Goal: Task Accomplishment & Management: Manage account settings

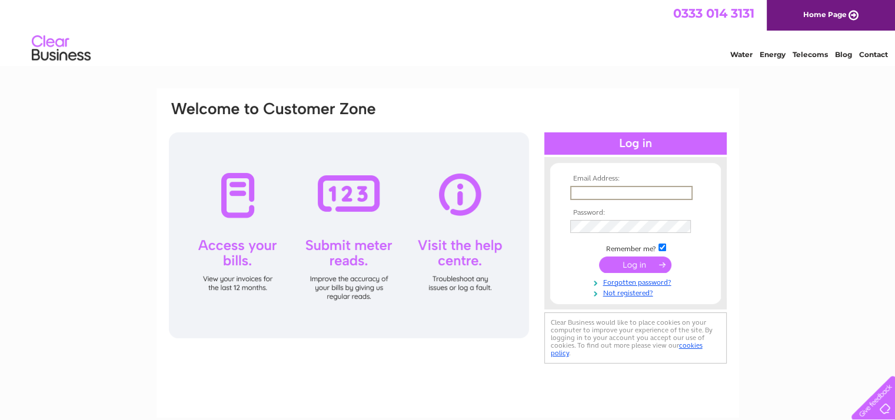
click at [623, 192] on input "text" at bounding box center [631, 193] width 122 height 14
type input "amitpatel@safedale-ltd.co.uk"
click at [599, 256] on input "submit" at bounding box center [635, 264] width 72 height 16
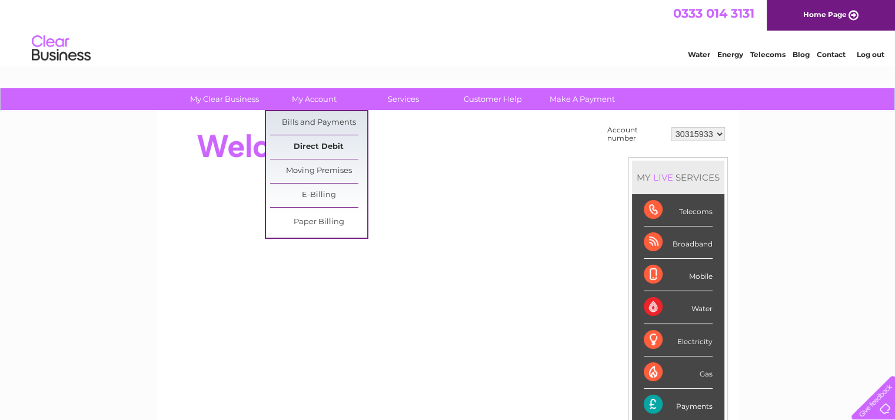
click at [327, 147] on link "Direct Debit" at bounding box center [318, 147] width 97 height 24
click at [327, 121] on link "Bills and Payments" at bounding box center [318, 123] width 97 height 24
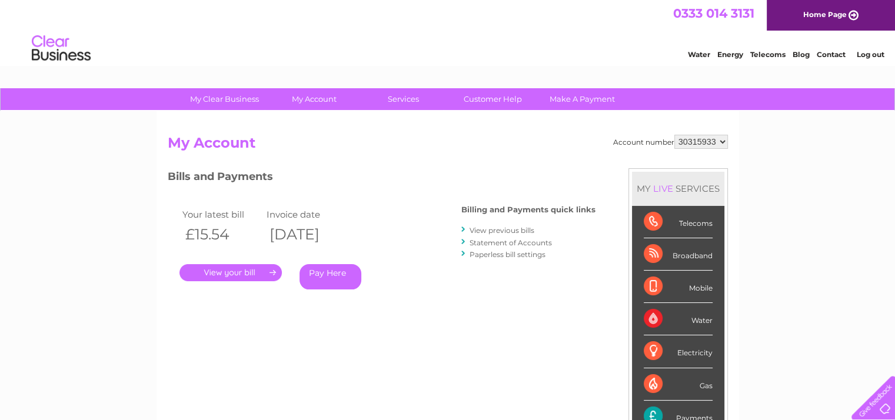
click at [248, 274] on link "." at bounding box center [230, 272] width 102 height 17
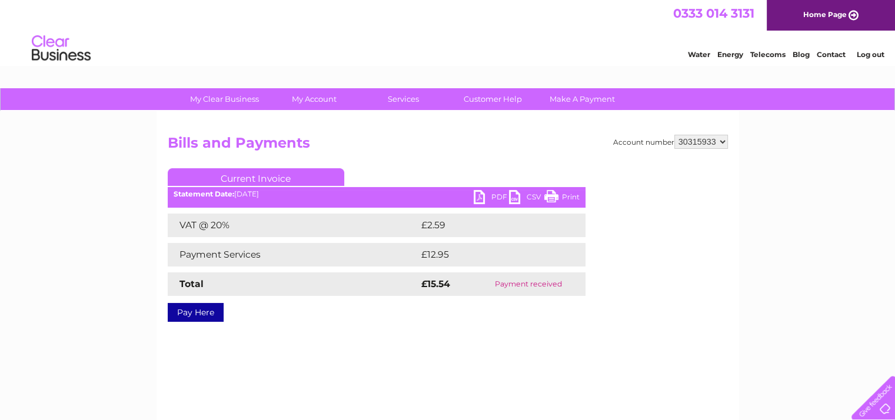
click at [480, 199] on link "PDF" at bounding box center [491, 198] width 35 height 17
click at [880, 52] on link "Log out" at bounding box center [870, 54] width 28 height 9
